Goal: Find specific page/section: Locate a particular part of the current website

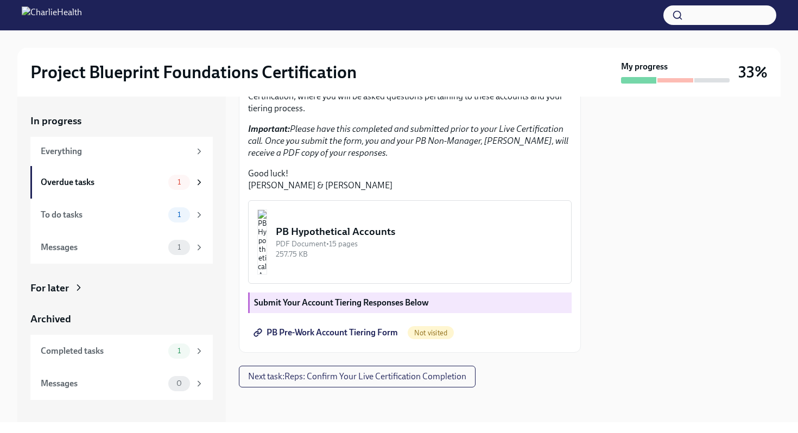
scroll to position [305, 0]
click at [329, 335] on span "PB Pre-Work Account Tiering Form" at bounding box center [327, 333] width 142 height 11
